Goal: Register for event/course

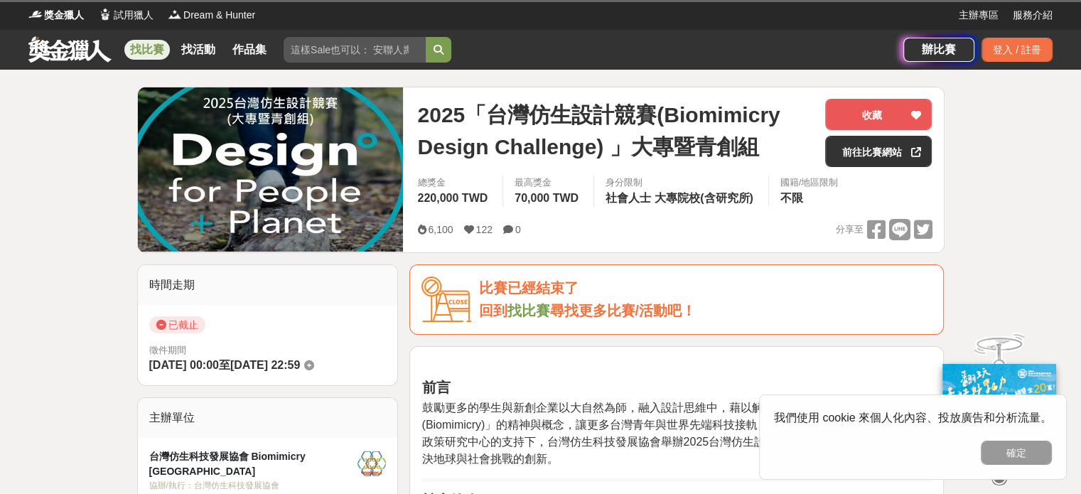
click at [58, 56] on link at bounding box center [70, 49] width 86 height 27
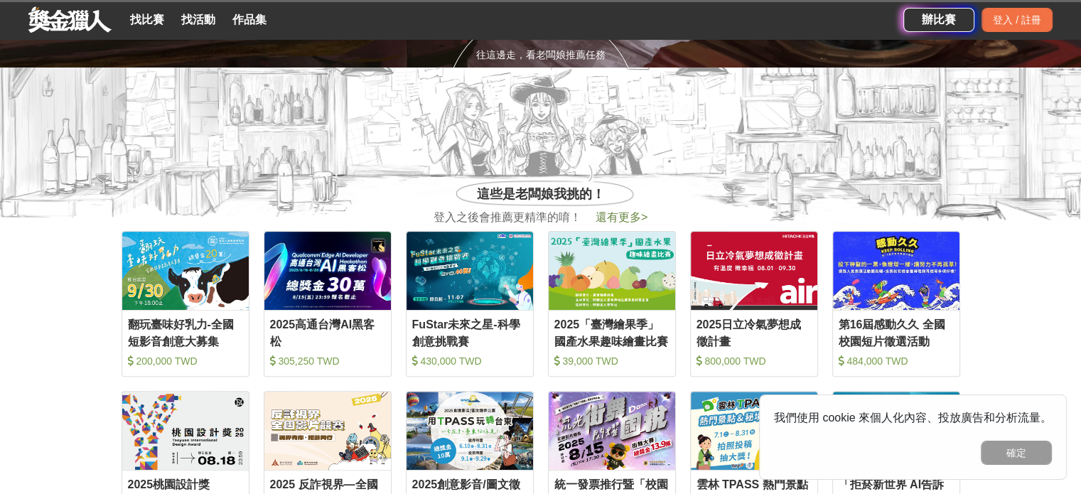
scroll to position [498, 0]
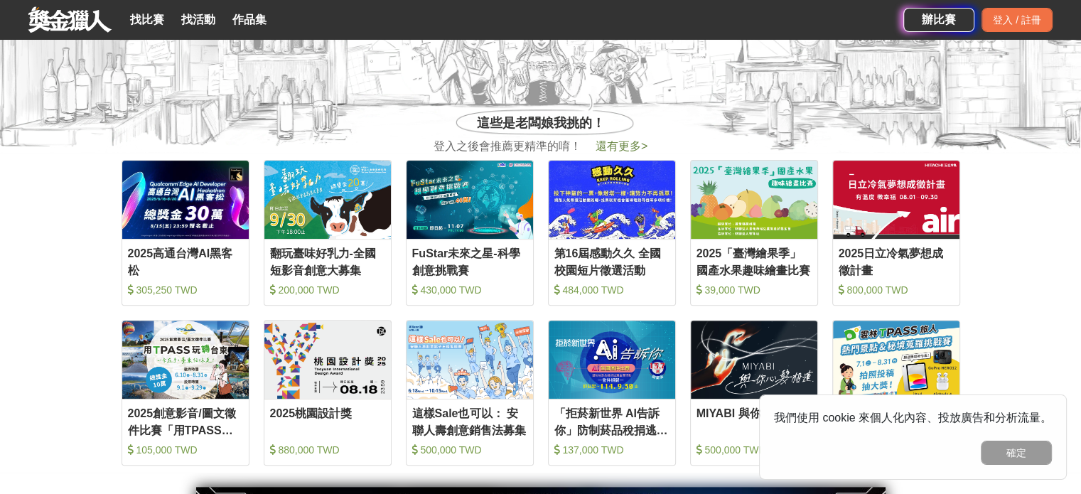
click at [434, 230] on img at bounding box center [470, 200] width 127 height 78
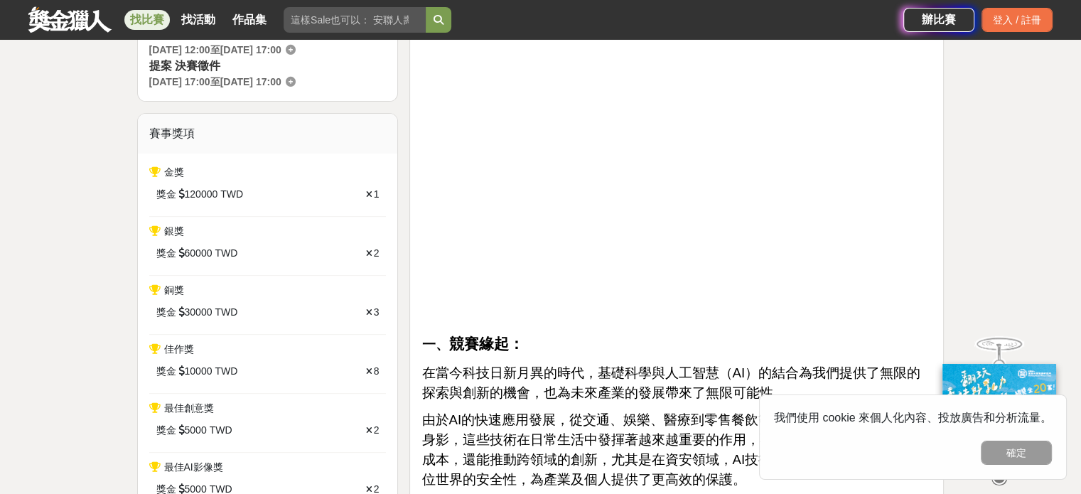
scroll to position [427, 0]
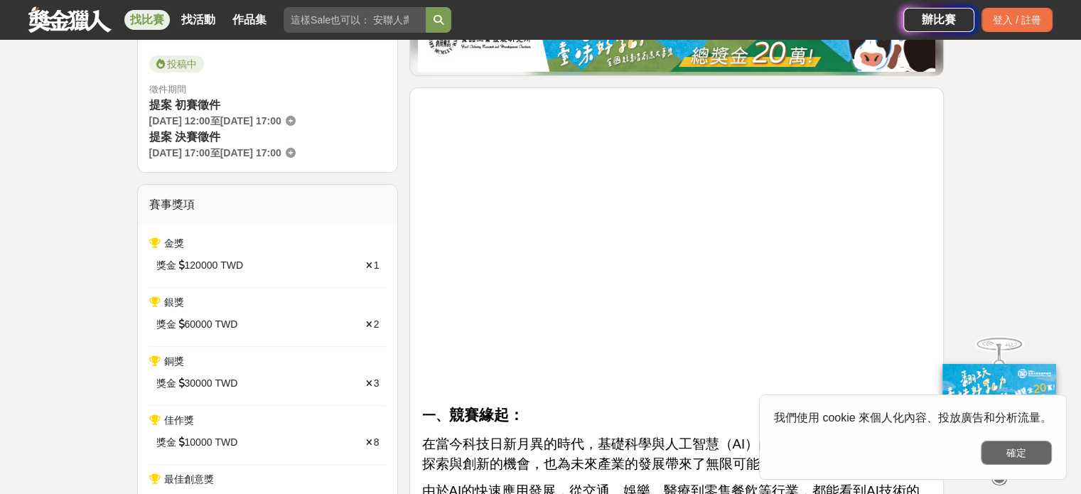
click at [994, 447] on button "確定" at bounding box center [1016, 453] width 71 height 24
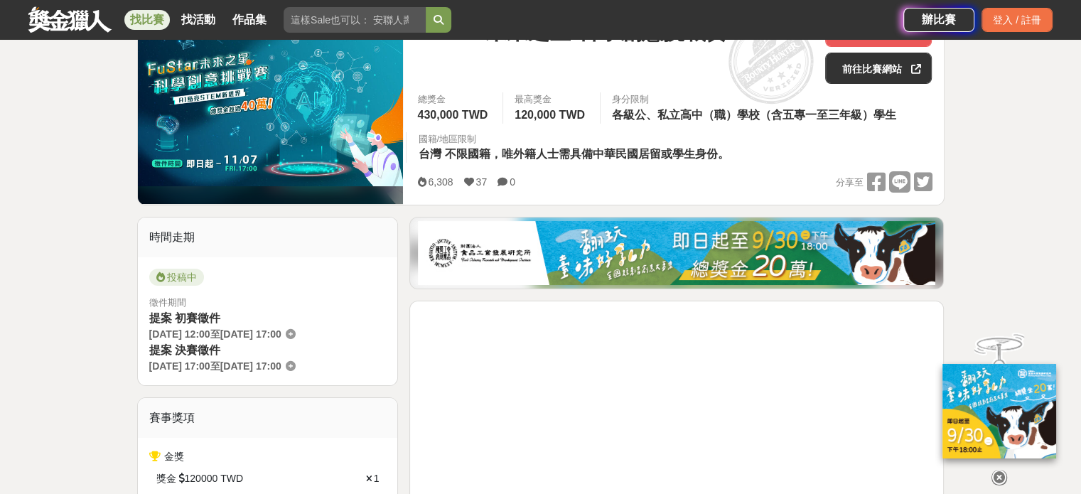
scroll to position [71, 0]
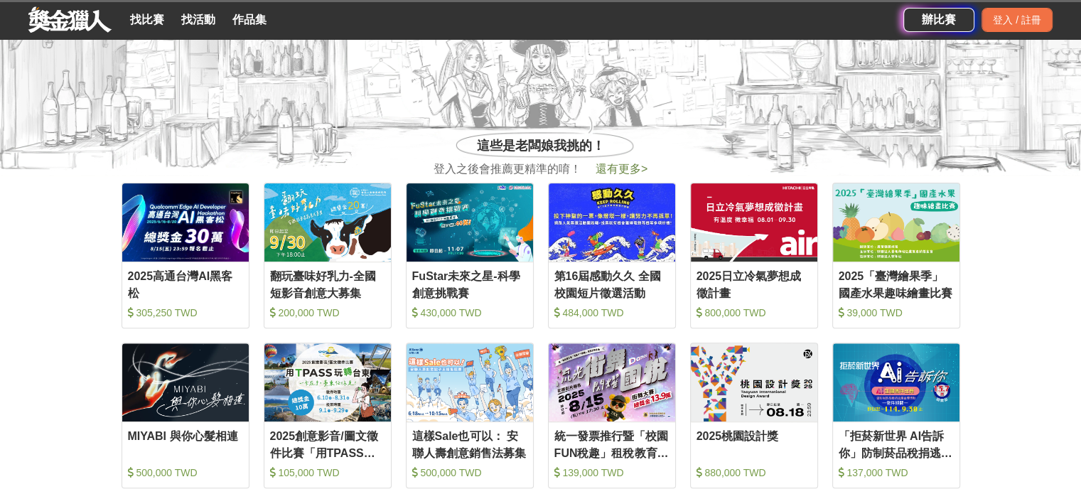
scroll to position [498, 0]
